Goal: Information Seeking & Learning: Learn about a topic

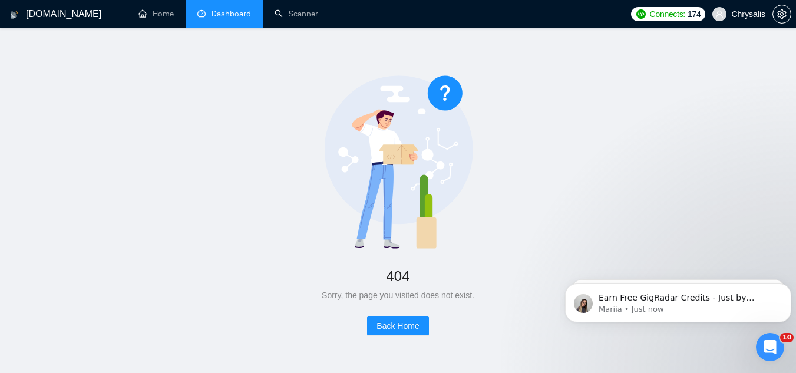
click at [222, 19] on link "Dashboard" at bounding box center [224, 14] width 54 height 10
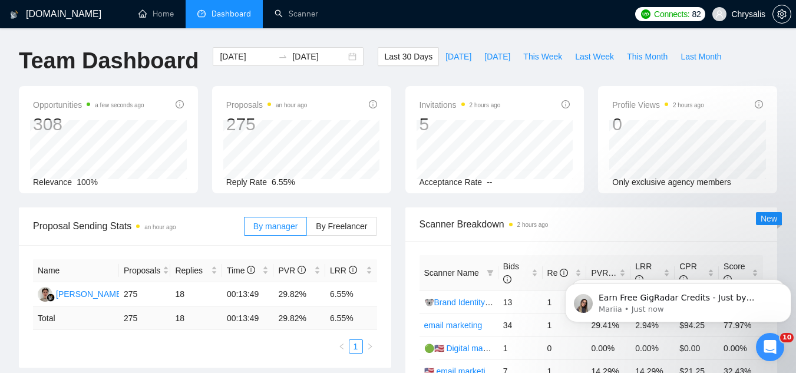
click at [745, 21] on span "Chrysalis" at bounding box center [738, 14] width 67 height 38
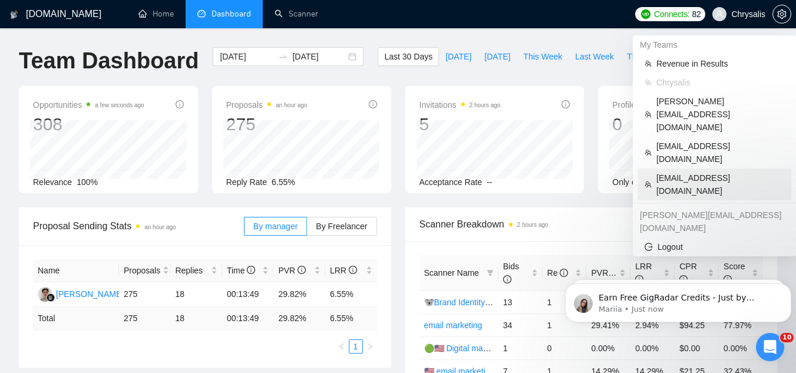
click at [669, 171] on span "[EMAIL_ADDRESS][DOMAIN_NAME]" at bounding box center [720, 184] width 128 height 26
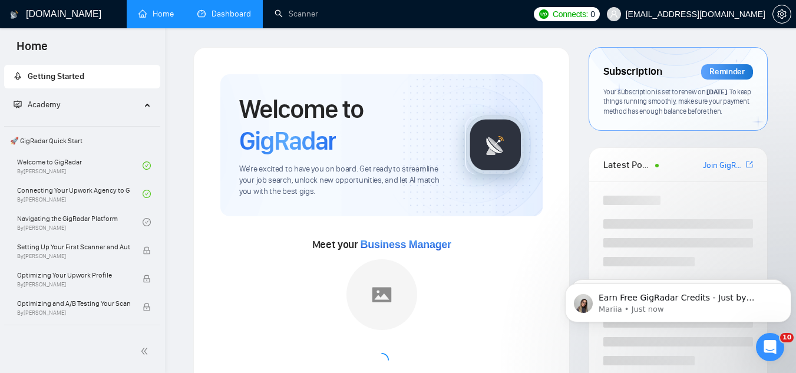
click at [237, 15] on link "Dashboard" at bounding box center [224, 14] width 54 height 10
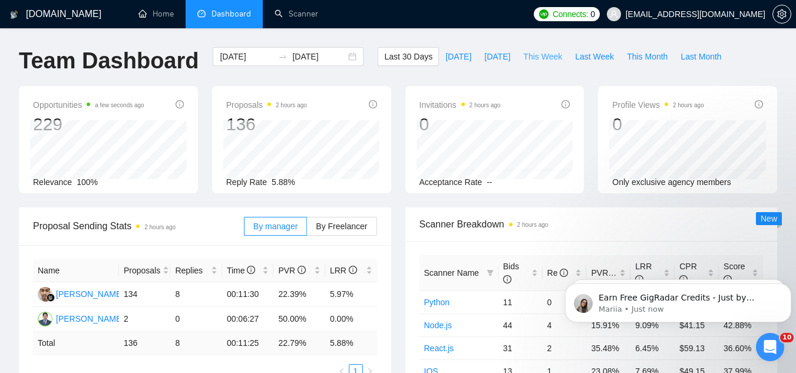
click at [526, 54] on span "This Week" at bounding box center [542, 56] width 39 height 13
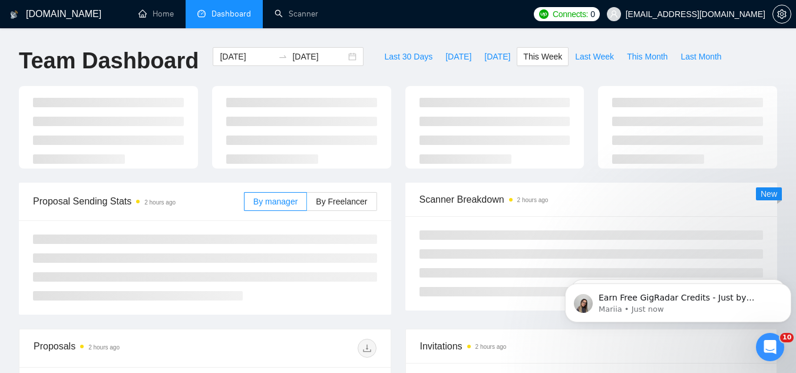
type input "[DATE]"
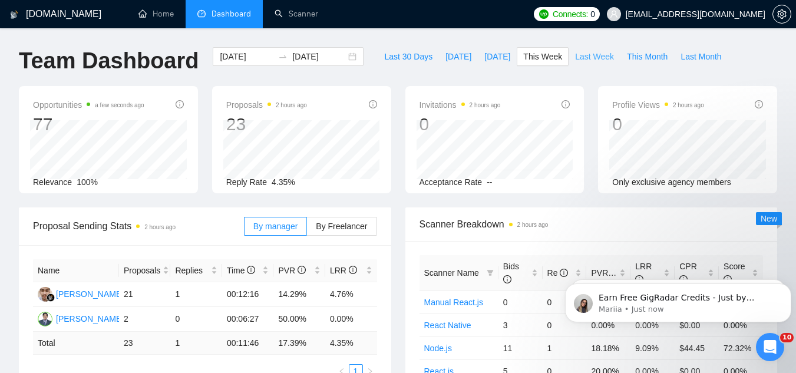
click at [586, 55] on span "Last Week" at bounding box center [594, 56] width 39 height 13
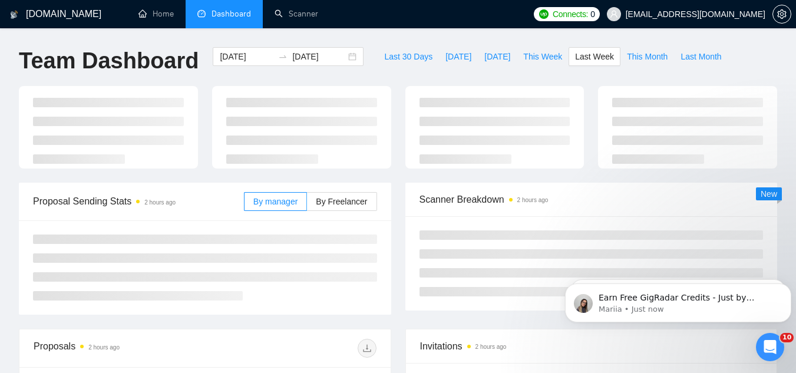
type input "[DATE]"
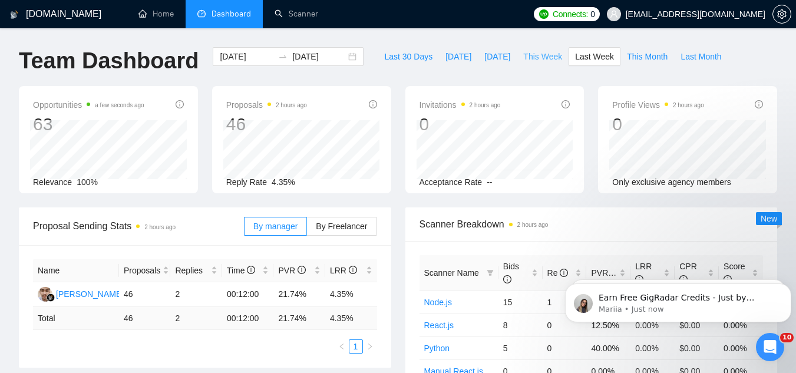
click at [525, 57] on span "This Week" at bounding box center [542, 56] width 39 height 13
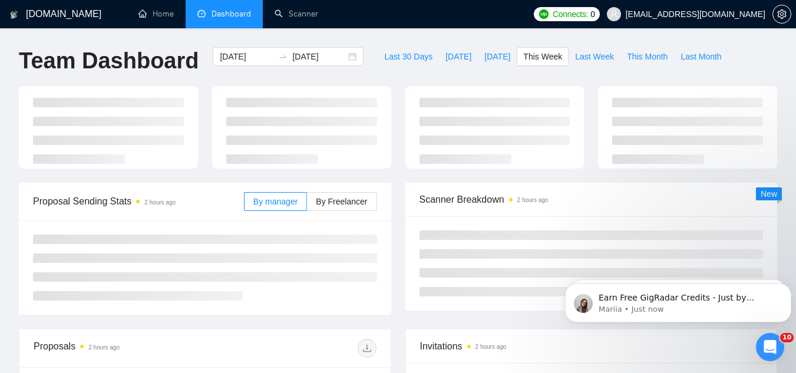
type input "[DATE]"
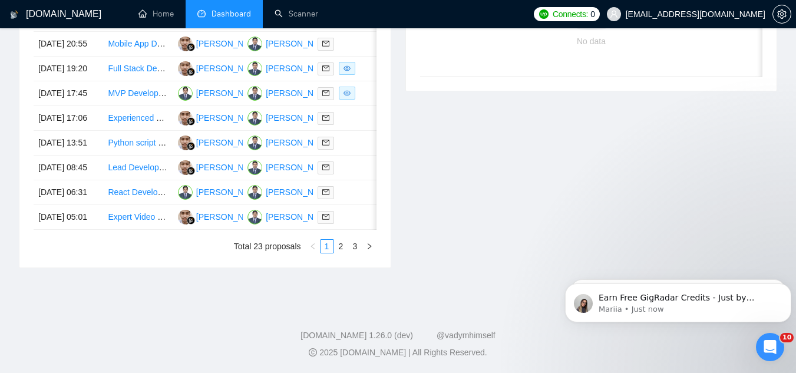
scroll to position [695, 0]
click at [341, 248] on link "2" at bounding box center [341, 246] width 13 height 13
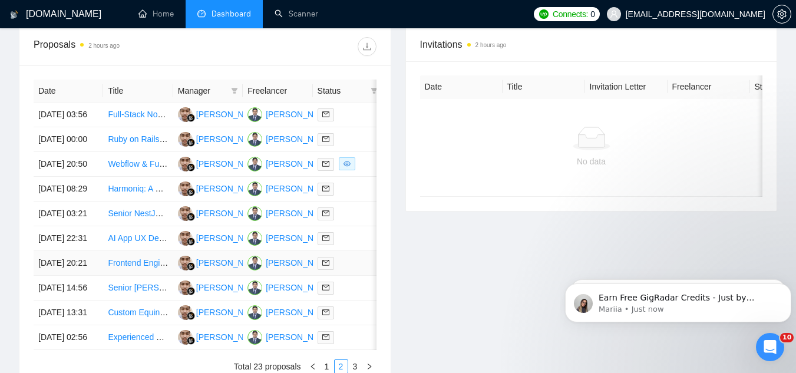
scroll to position [636, 0]
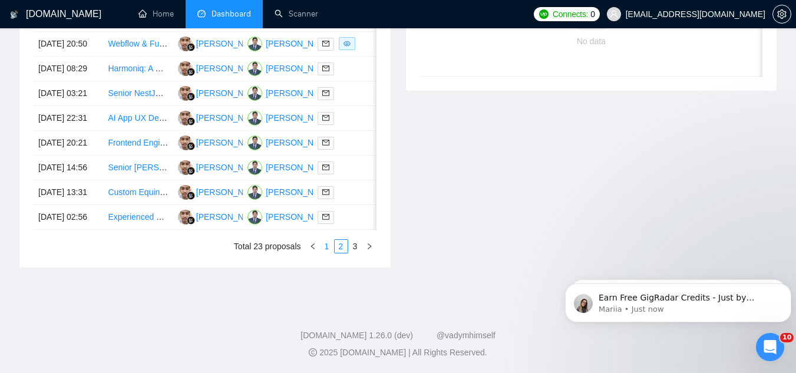
click at [325, 253] on link "1" at bounding box center [327, 246] width 13 height 13
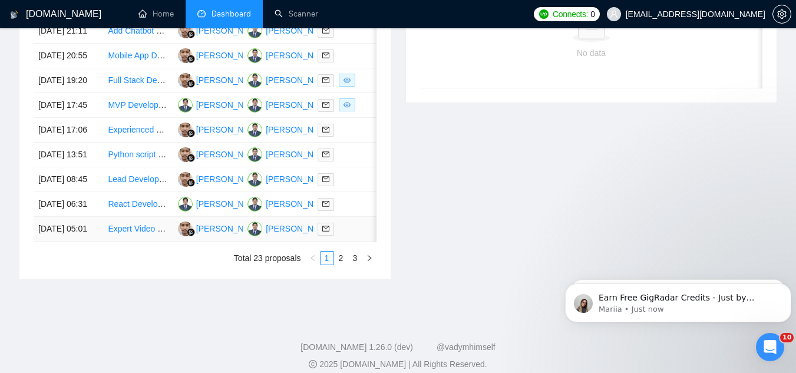
scroll to position [459, 0]
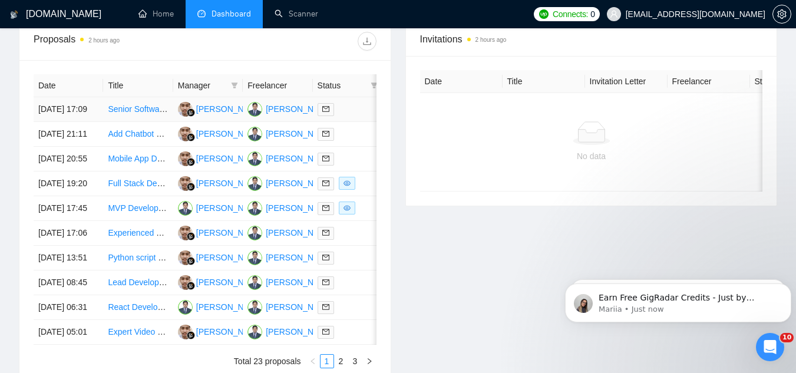
click at [137, 122] on td "Senior Software Engineer — Duffel API (Flights)" at bounding box center [138, 109] width 70 height 25
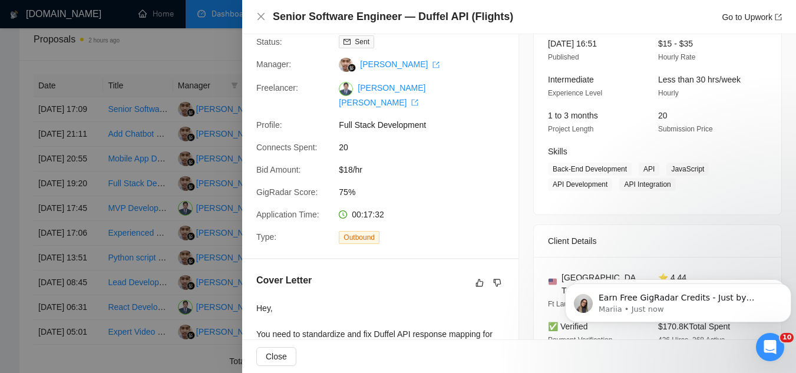
scroll to position [0, 0]
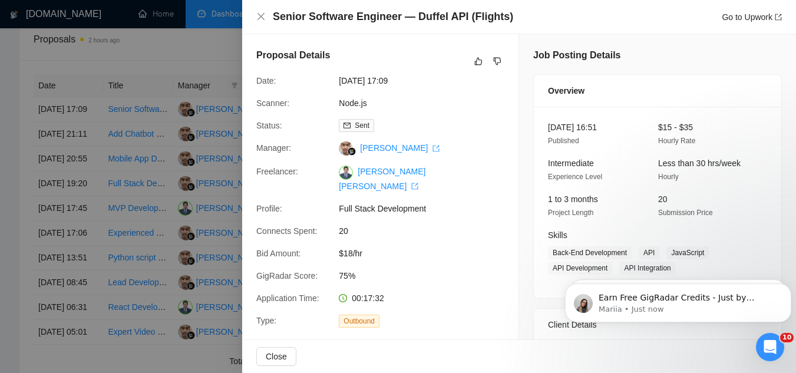
click at [197, 60] on div at bounding box center [398, 186] width 796 height 373
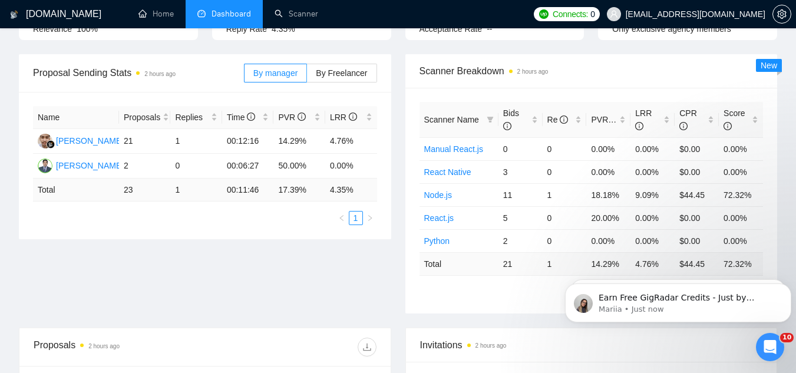
scroll to position [295, 0]
